Goal: Task Accomplishment & Management: Use online tool/utility

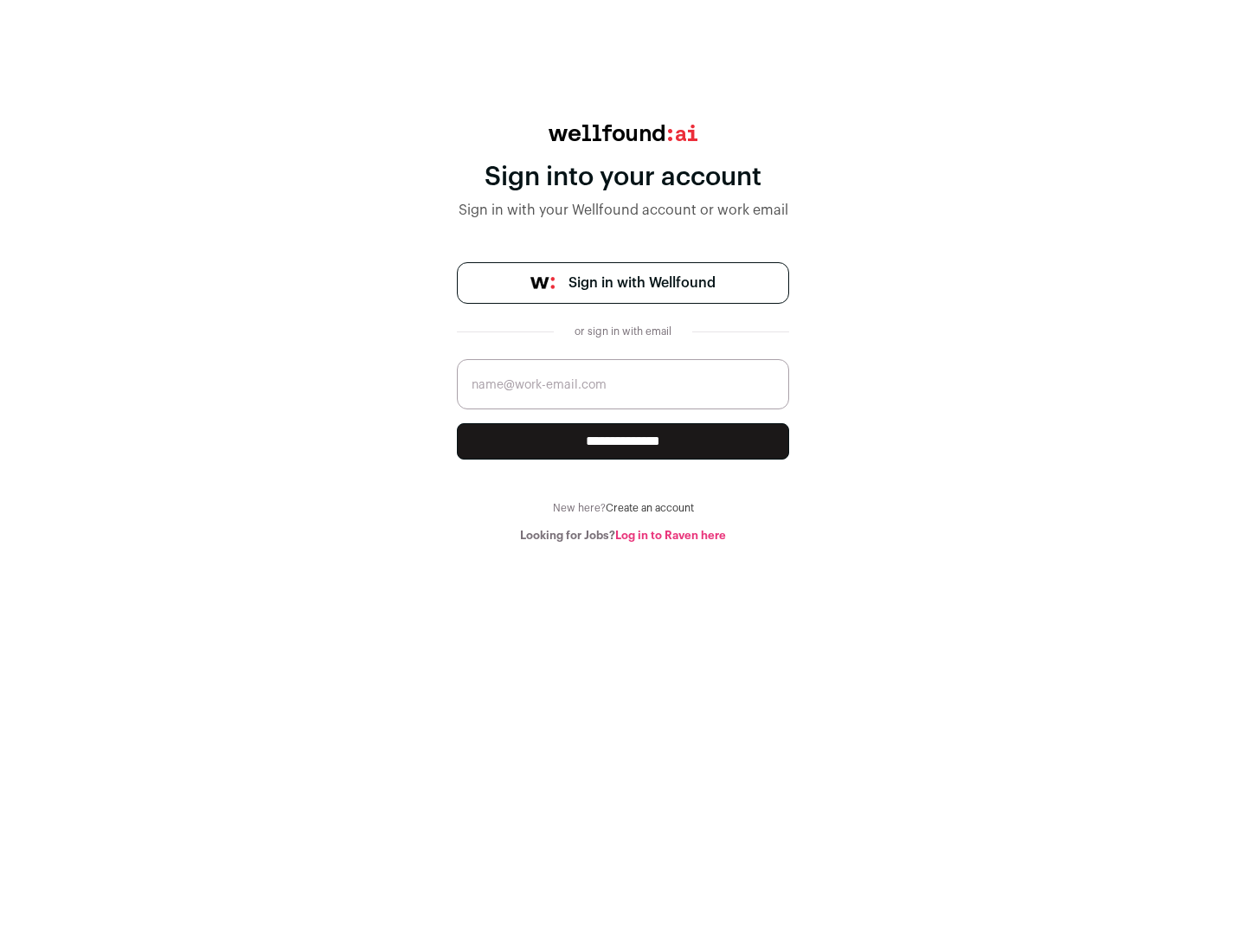
click at [641, 283] on span "Sign in with Wellfound" at bounding box center [641, 283] width 147 height 21
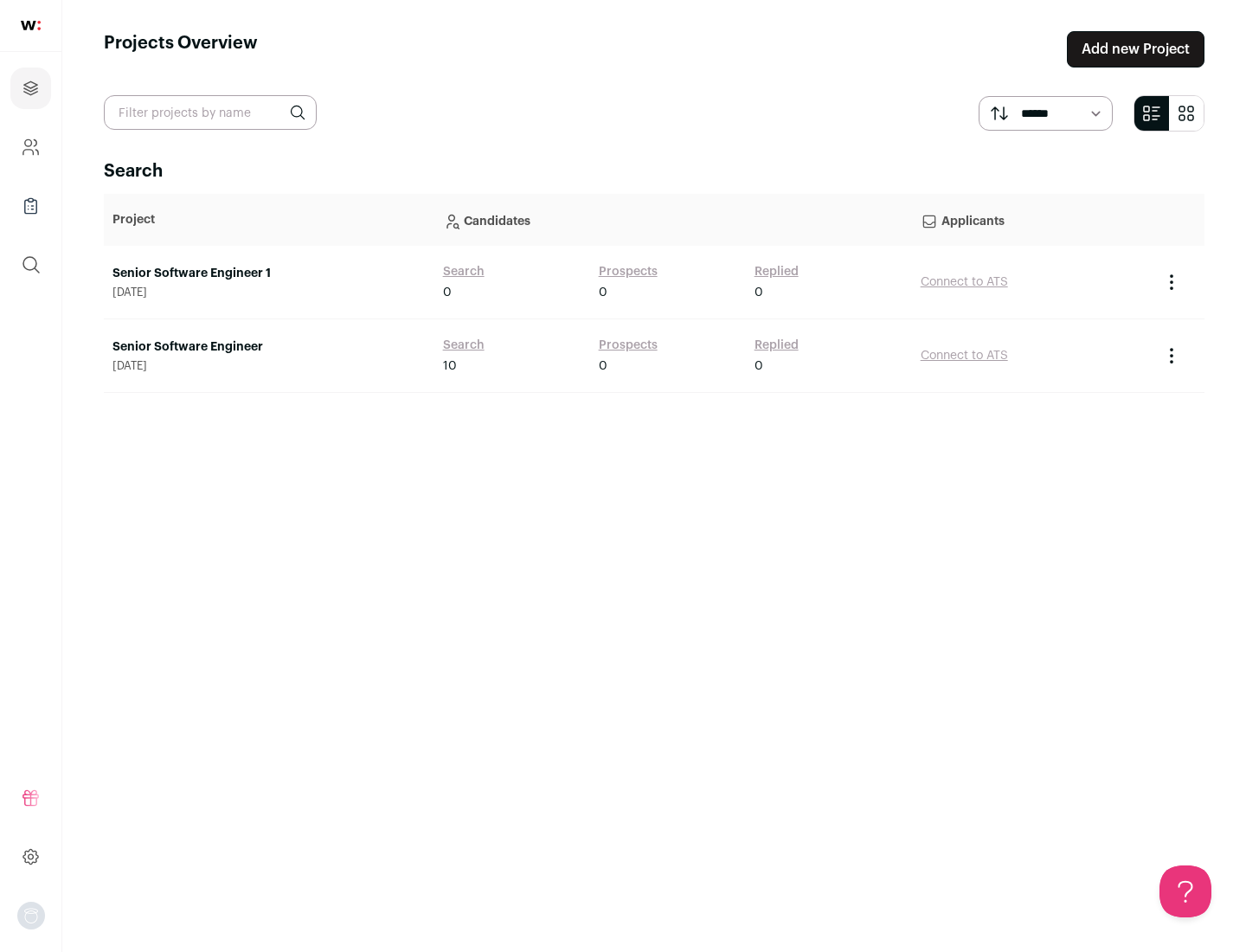
click at [268, 347] on link "Senior Software Engineer" at bounding box center [268, 346] width 313 height 17
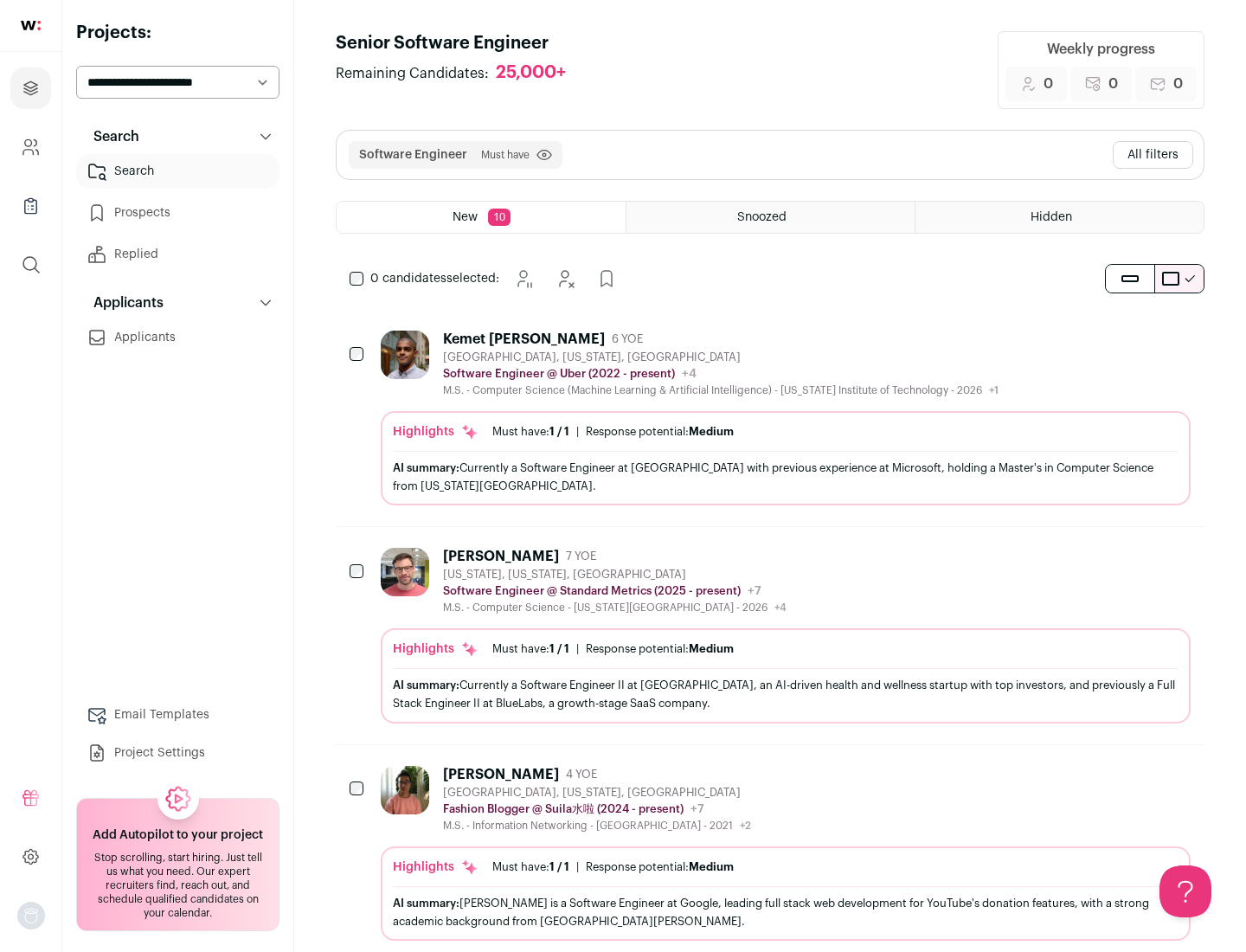
click at [770, 418] on div "Highlights Must have: 1 / 1 How many must haves have been fulfilled? | Response…" at bounding box center [786, 458] width 810 height 94
